Goal: Transaction & Acquisition: Purchase product/service

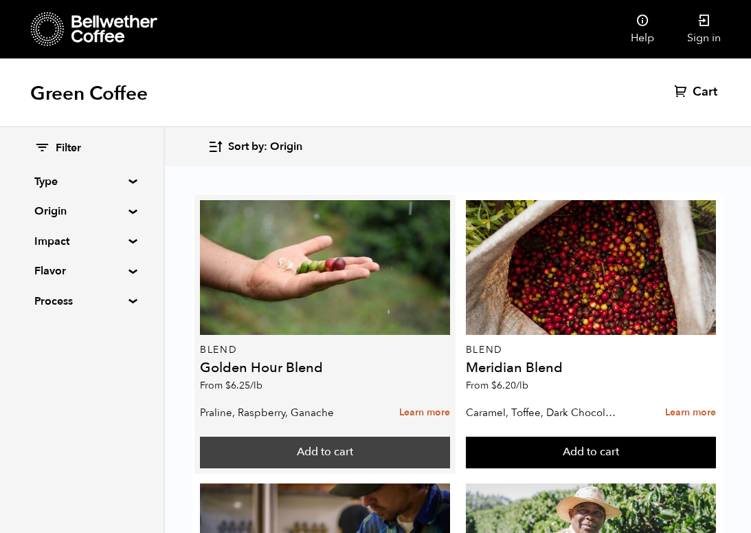
scroll to position [21, 0]
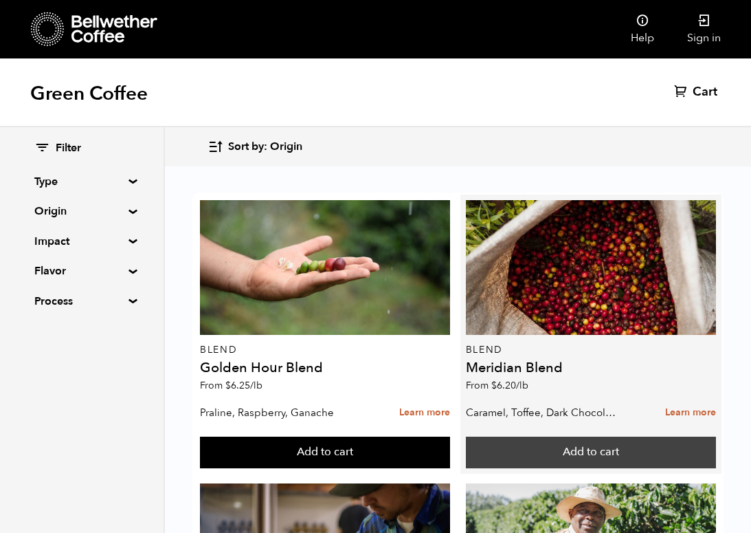
click at [450, 436] on button "Add to cart" at bounding box center [325, 452] width 250 height 32
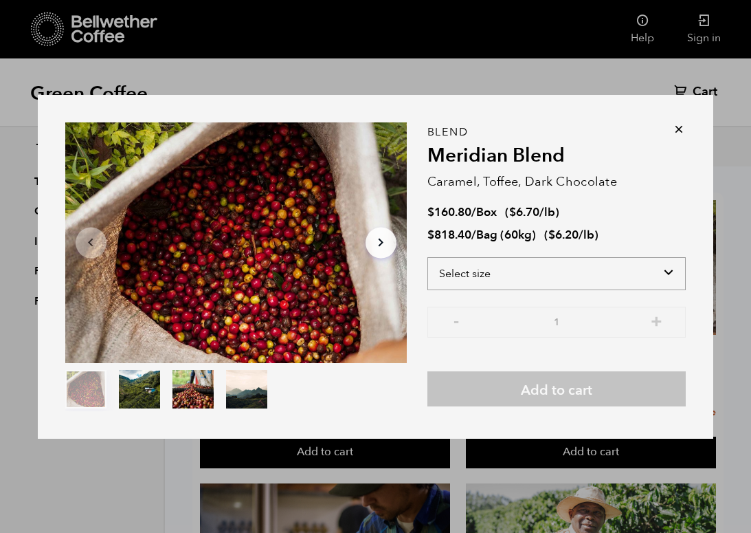
click at [667, 266] on select "Select size Bag (60kg) (132 lbs) Box (24 lbs)" at bounding box center [556, 273] width 259 height 33
select select "box"
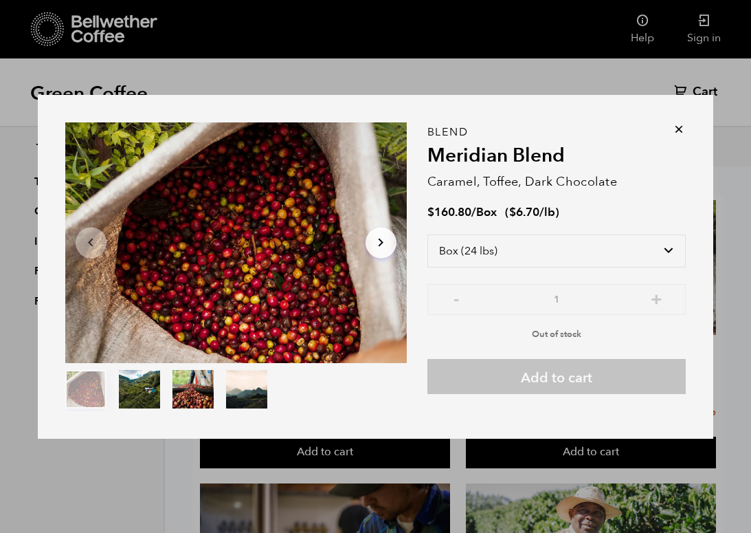
click at [678, 126] on icon at bounding box center [679, 129] width 14 height 14
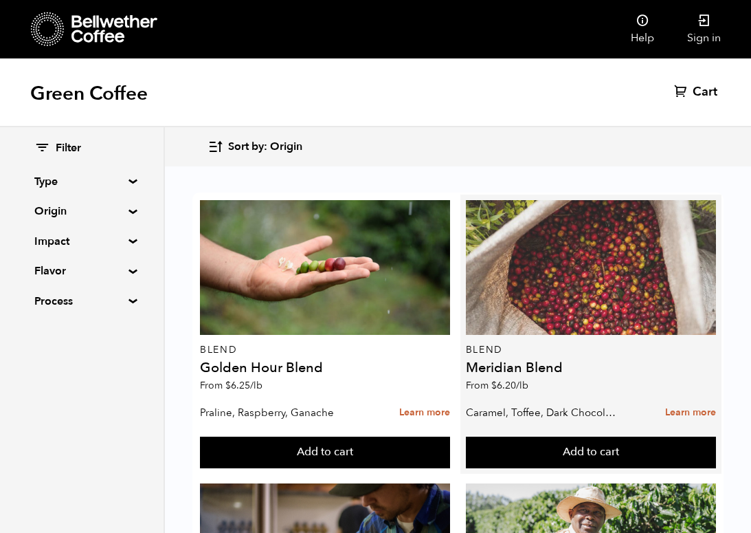
scroll to position [0, 0]
click at [605, 269] on div at bounding box center [591, 267] width 250 height 135
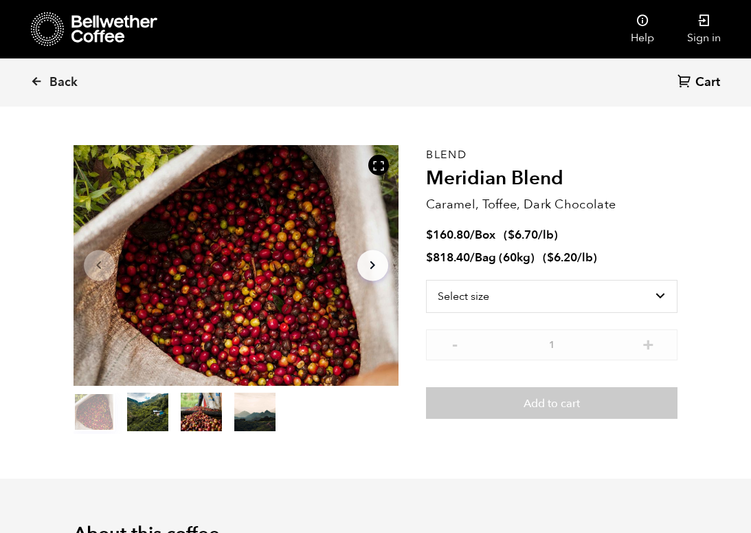
scroll to position [34, 0]
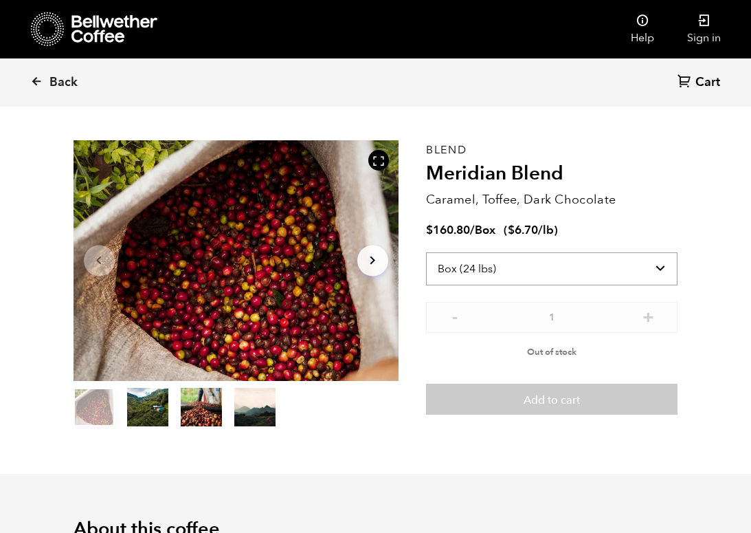
select select "bag-3"
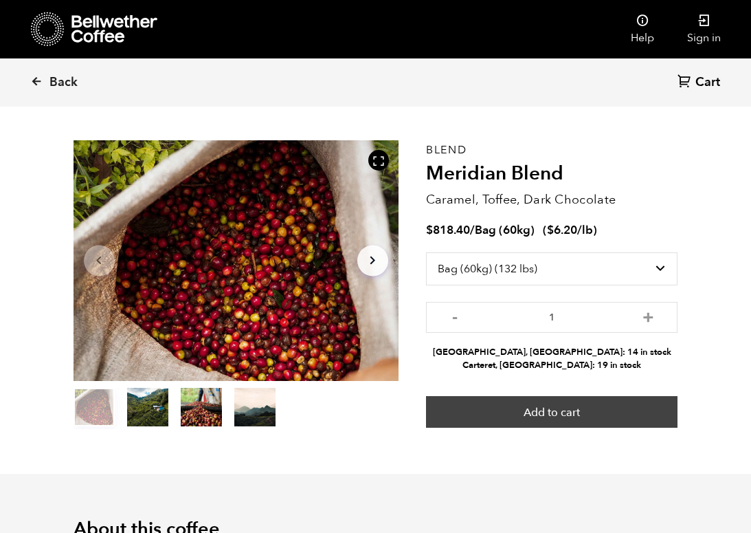
click at [565, 404] on button "Add to cart" at bounding box center [552, 412] width 252 height 32
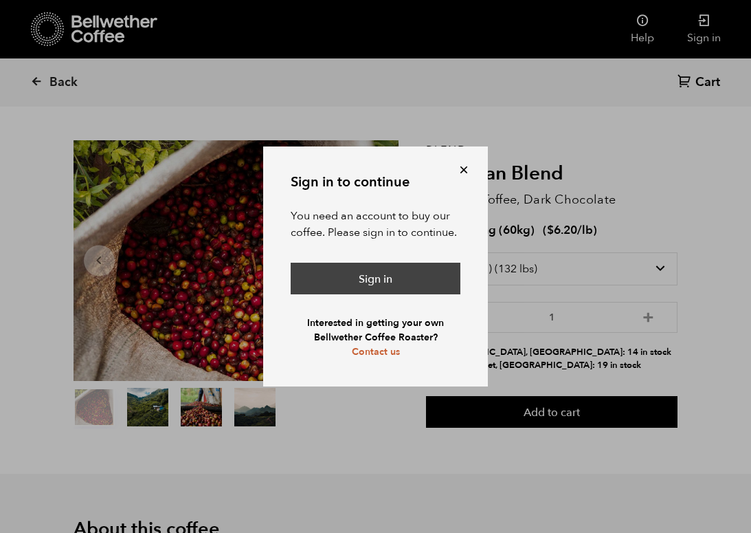
click at [425, 282] on link "Sign in" at bounding box center [376, 278] width 170 height 32
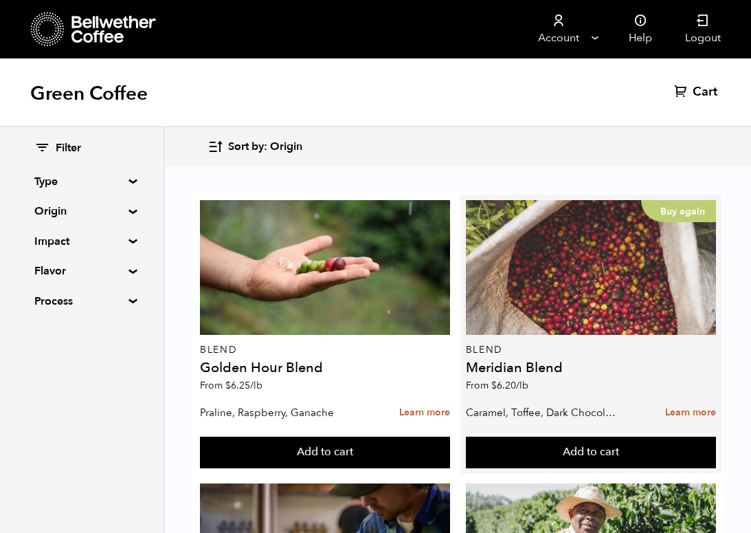
click at [664, 208] on p "Buy again" at bounding box center [678, 211] width 75 height 22
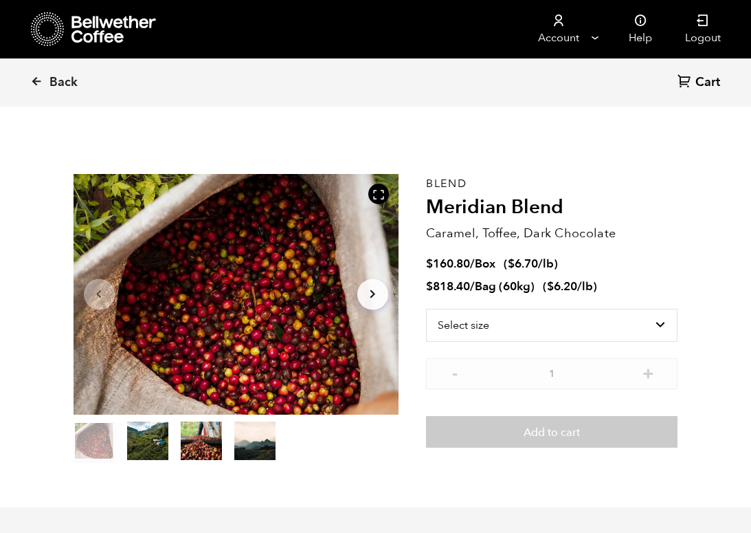
scroll to position [598, 588]
select select "bag-3"
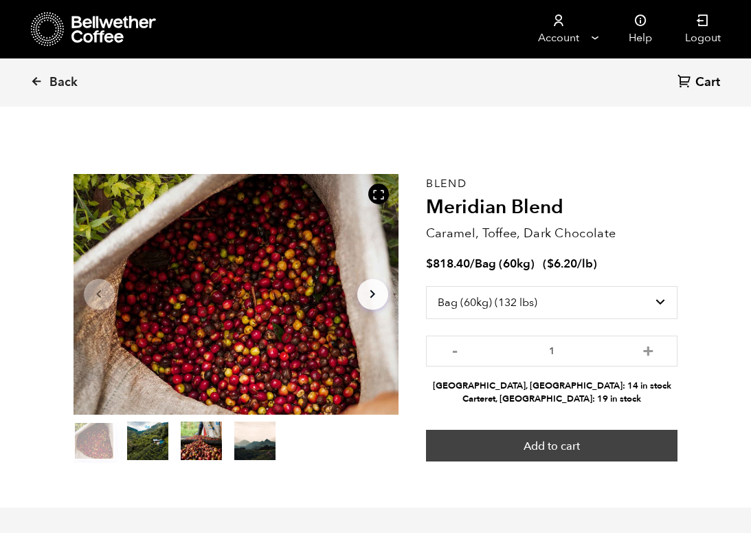
click at [567, 445] on button "Add to cart" at bounding box center [552, 445] width 252 height 32
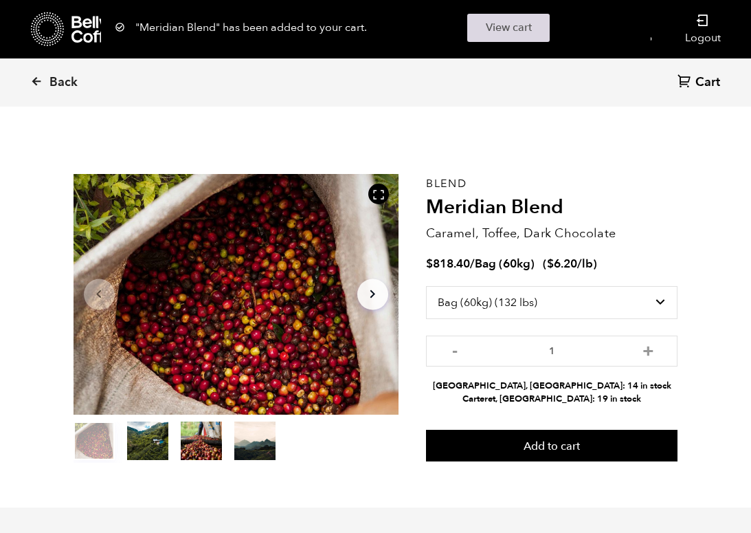
click at [493, 31] on link "View cart" at bounding box center [508, 28] width 82 height 28
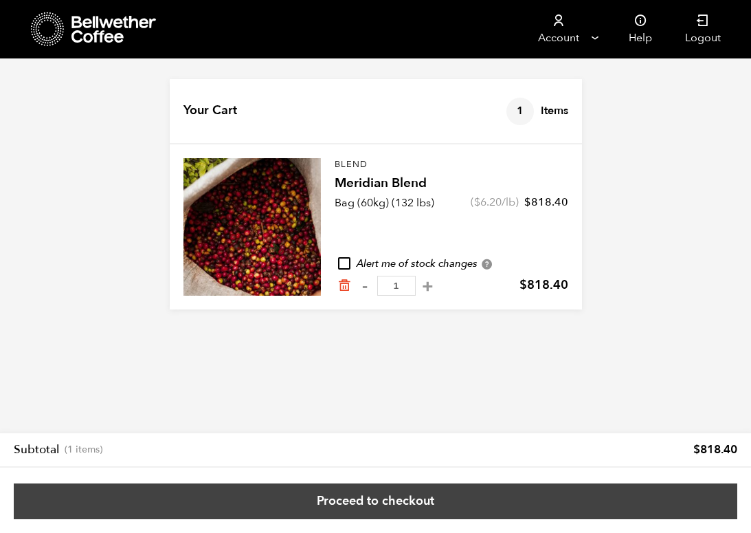
click at [370, 504] on link "Proceed to checkout" at bounding box center [376, 501] width 724 height 36
